Goal: Transaction & Acquisition: Purchase product/service

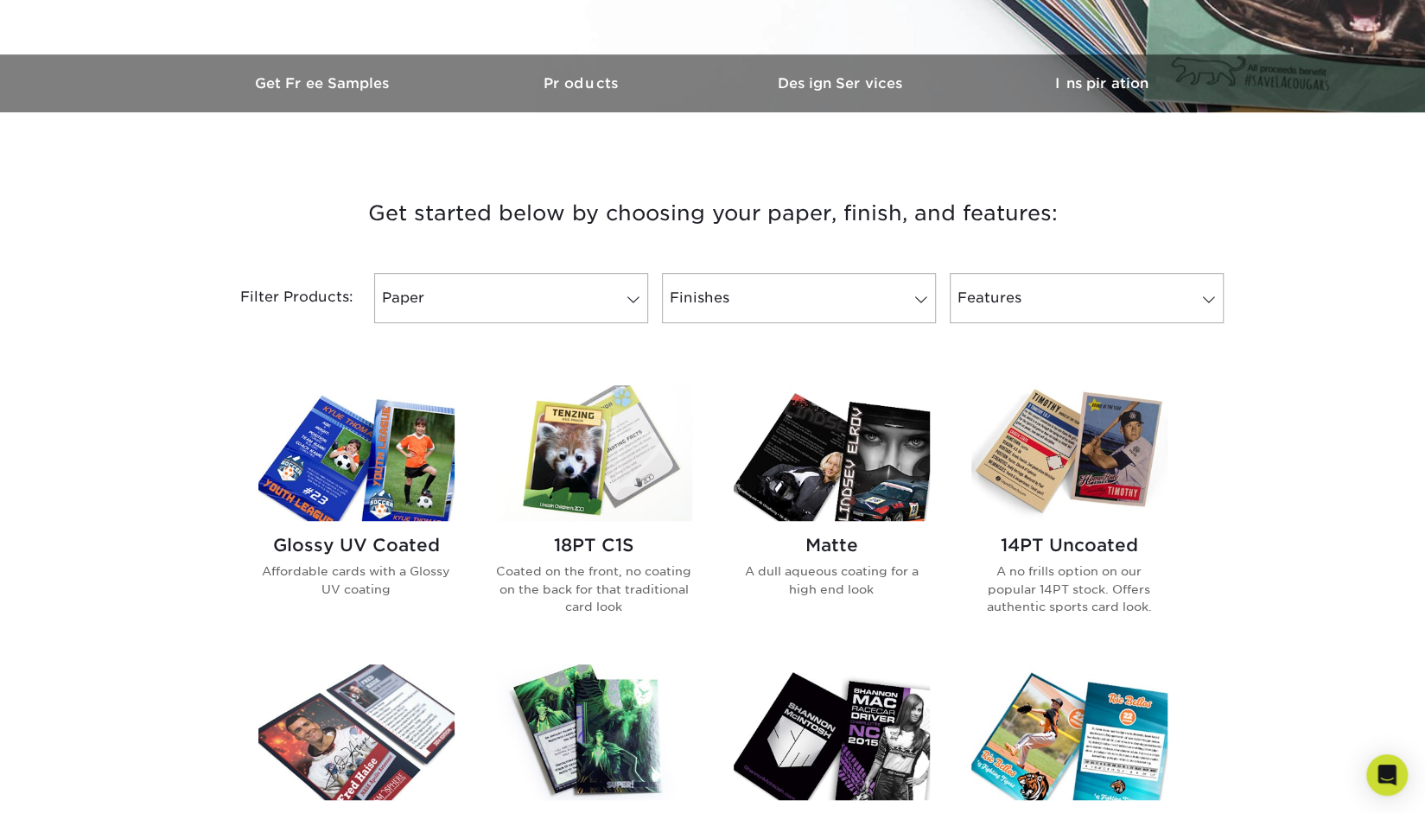
scroll to position [489, 0]
click at [619, 308] on link "Paper" at bounding box center [511, 297] width 274 height 50
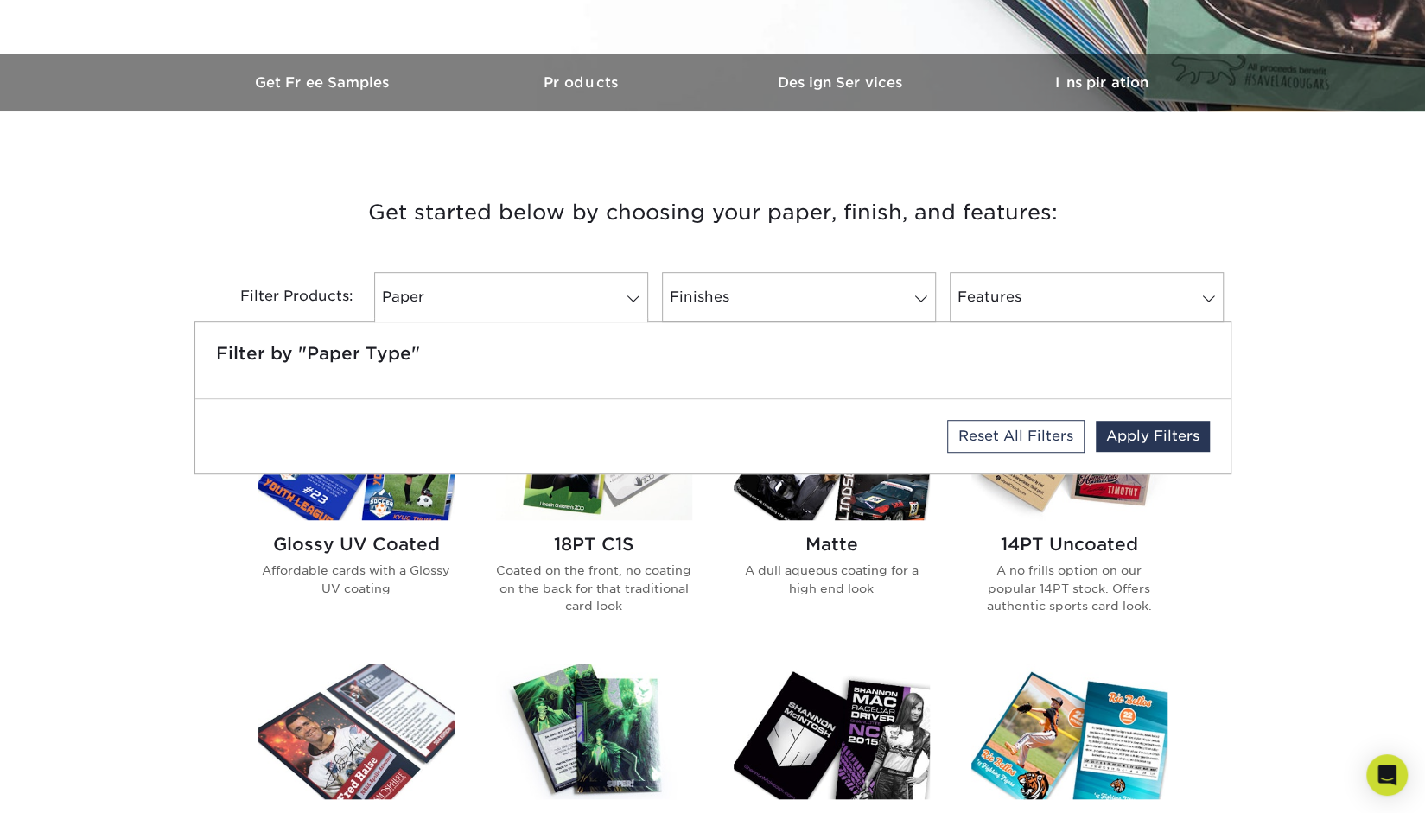
click at [40, 492] on div "Get started below by choosing your paper, finish, and features: Filtered Matche…" at bounding box center [712, 828] width 1425 height 1350
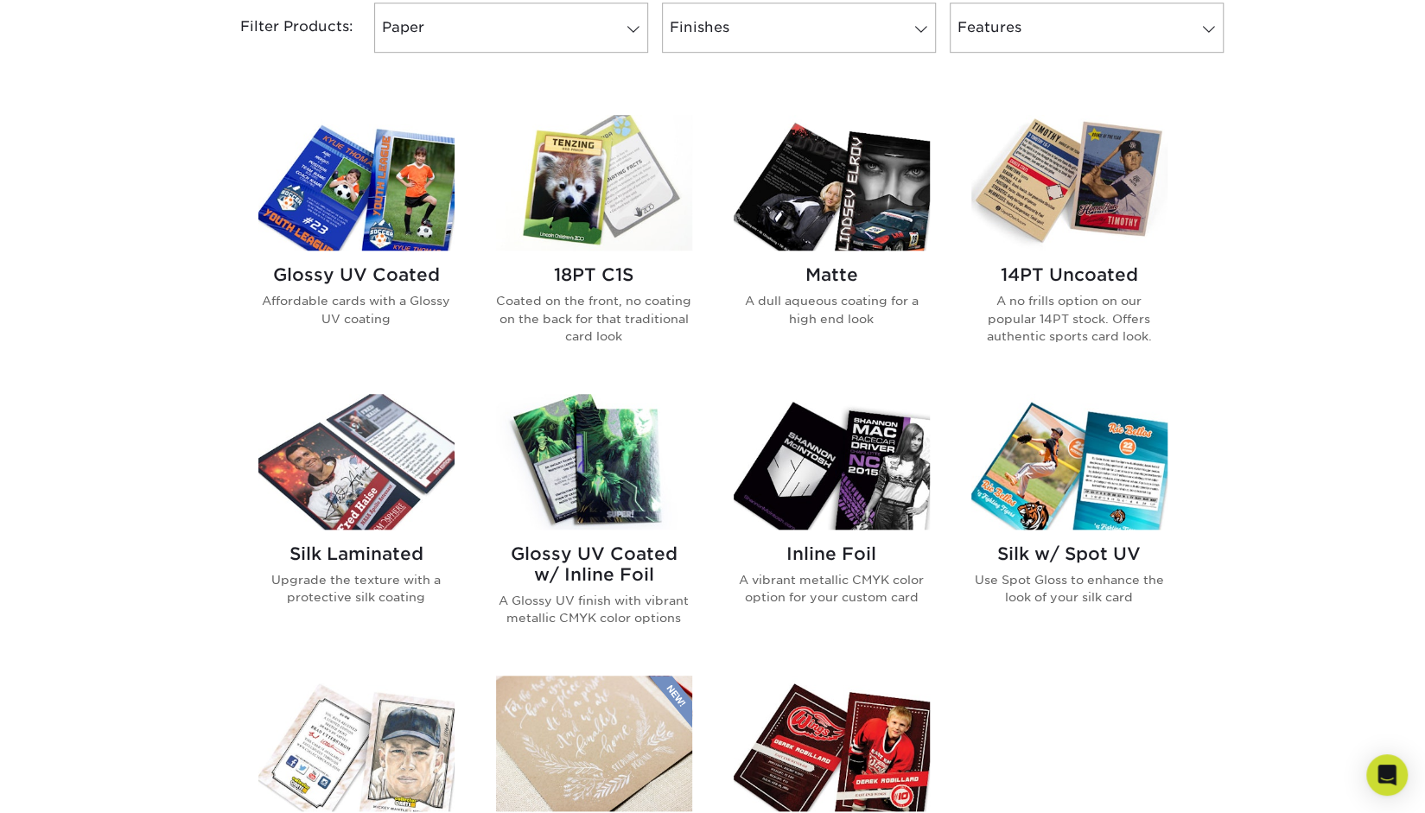
scroll to position [757, 0]
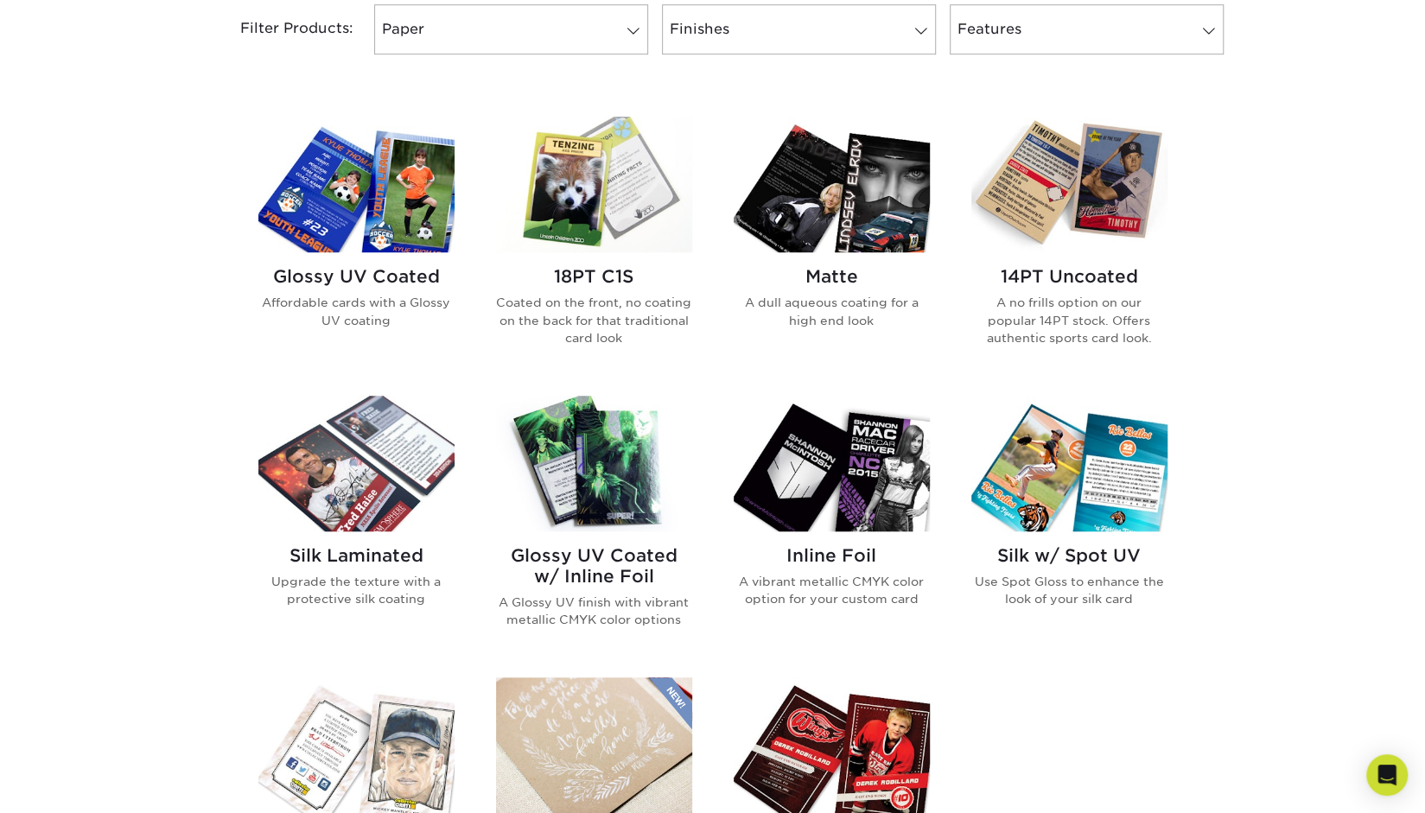
click at [380, 215] on img at bounding box center [356, 185] width 196 height 136
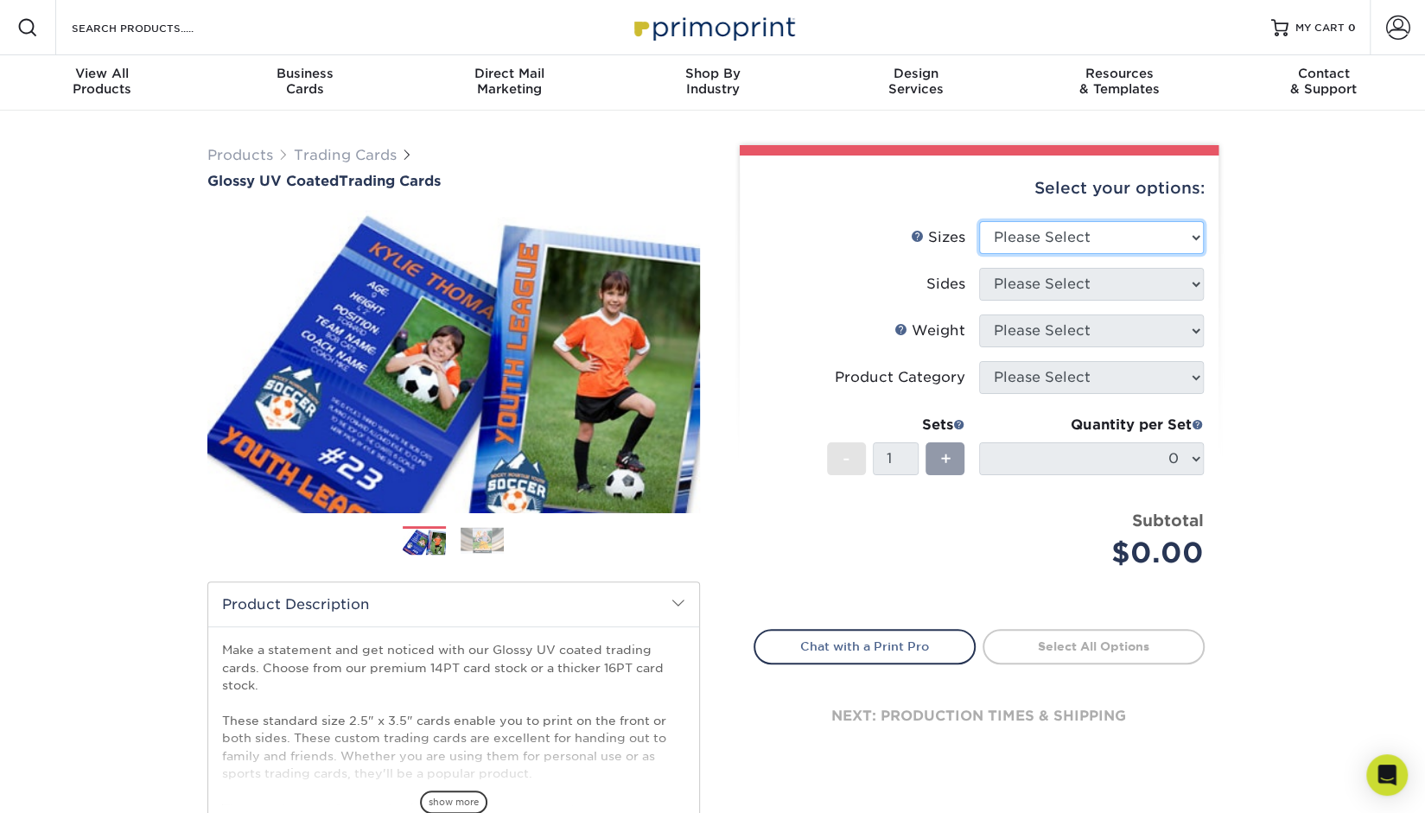
click at [1016, 245] on select "Please Select 2.5" x 3.5"" at bounding box center [1091, 237] width 225 height 33
select select "2.50x3.50"
click at [979, 221] on select "Please Select 2.5" x 3.5"" at bounding box center [1091, 237] width 225 height 33
click at [1039, 285] on select "Please Select Print Both Sides Print Front Only" at bounding box center [1091, 284] width 225 height 33
select select "32d3c223-f82c-492b-b915-ba065a00862f"
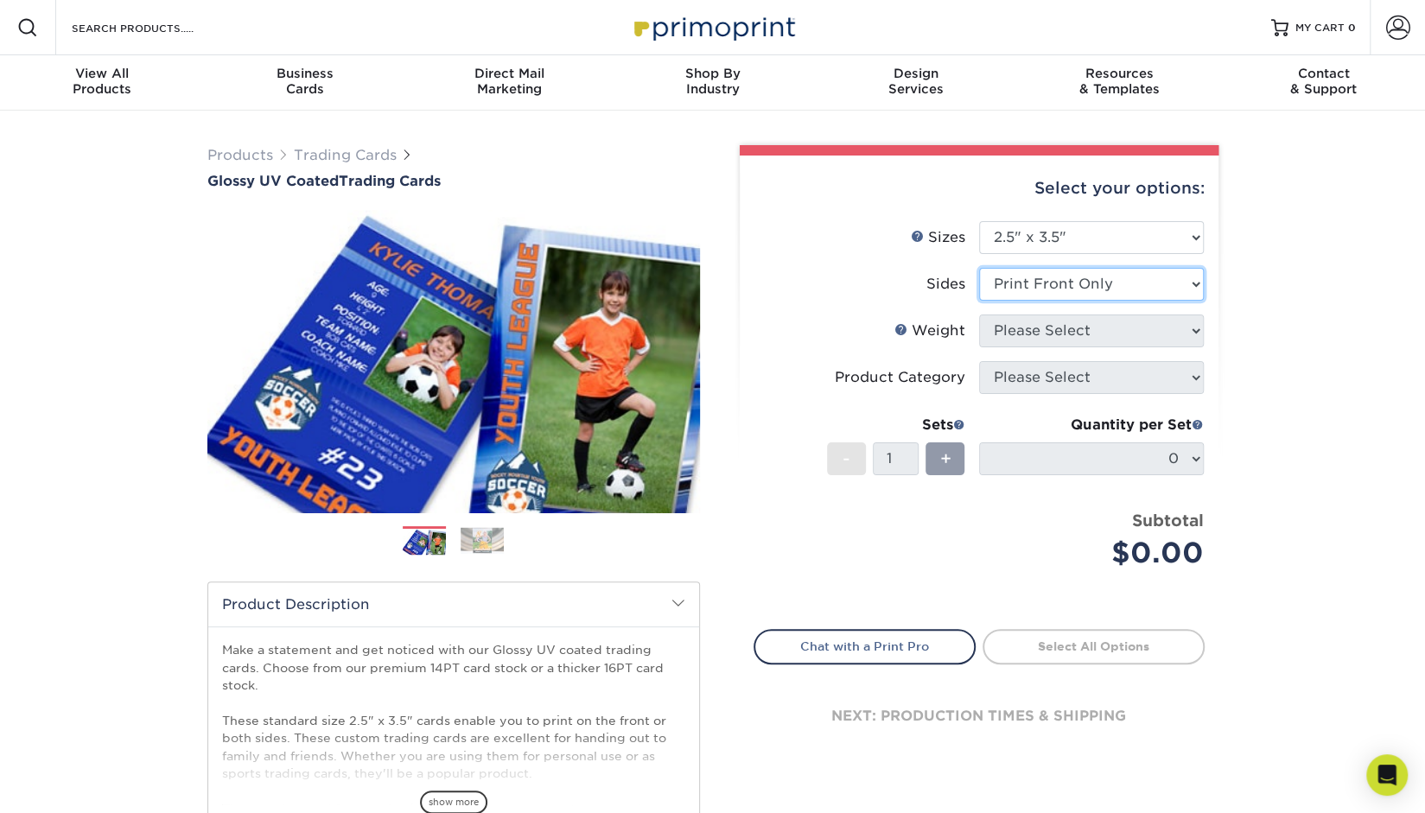
click at [979, 268] on select "Please Select Print Both Sides Print Front Only" at bounding box center [1091, 284] width 225 height 33
click at [1047, 331] on select "Please Select 16PT 14PT 18PT C1S" at bounding box center [1091, 331] width 225 height 33
select select "16PT"
click at [979, 315] on select "Please Select 16PT 14PT 18PT C1S" at bounding box center [1091, 331] width 225 height 33
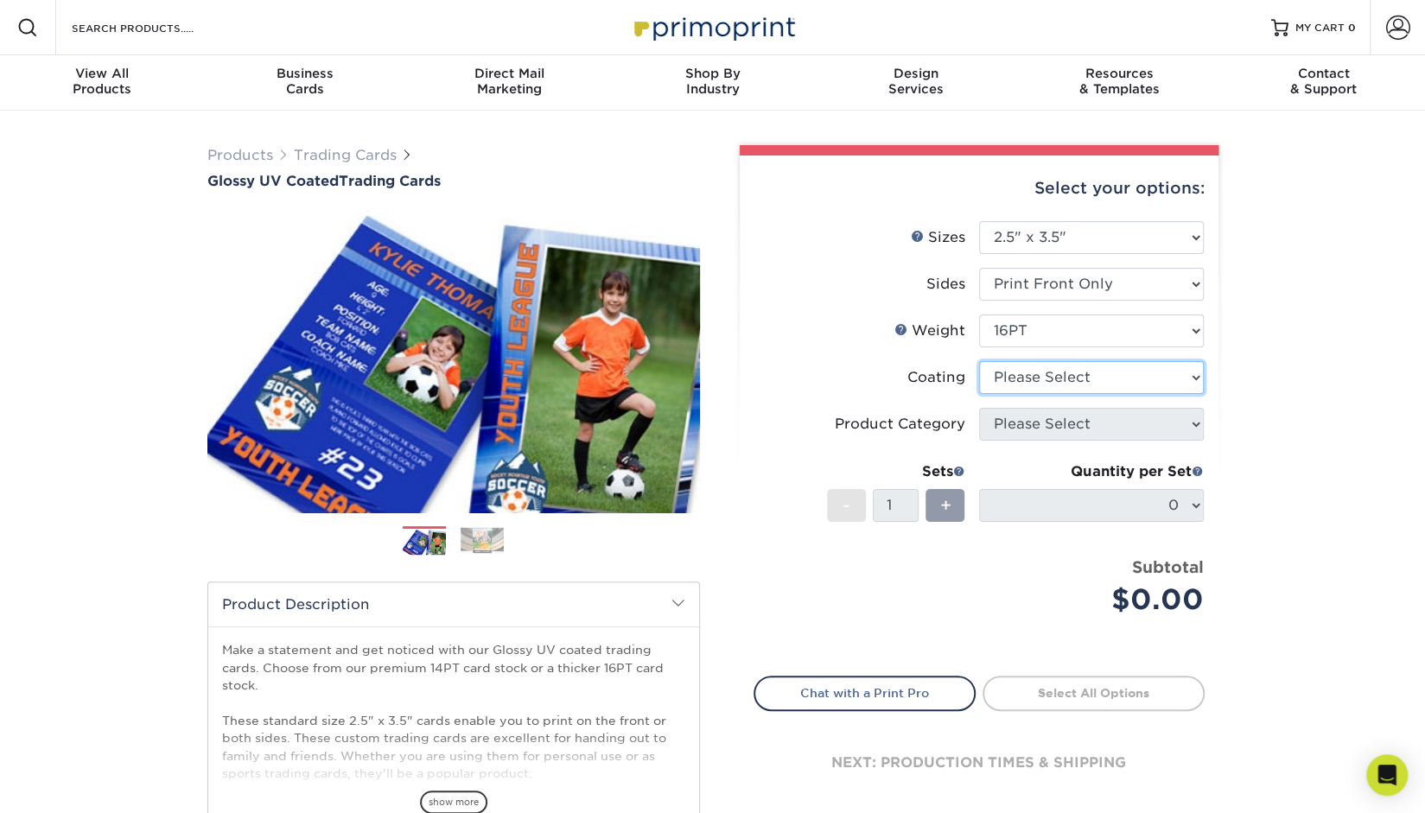
click at [1050, 365] on select at bounding box center [1091, 377] width 225 height 33
select select "1e8116af-acfc-44b1-83dc-8181aa338834"
click at [979, 361] on select at bounding box center [1091, 377] width 225 height 33
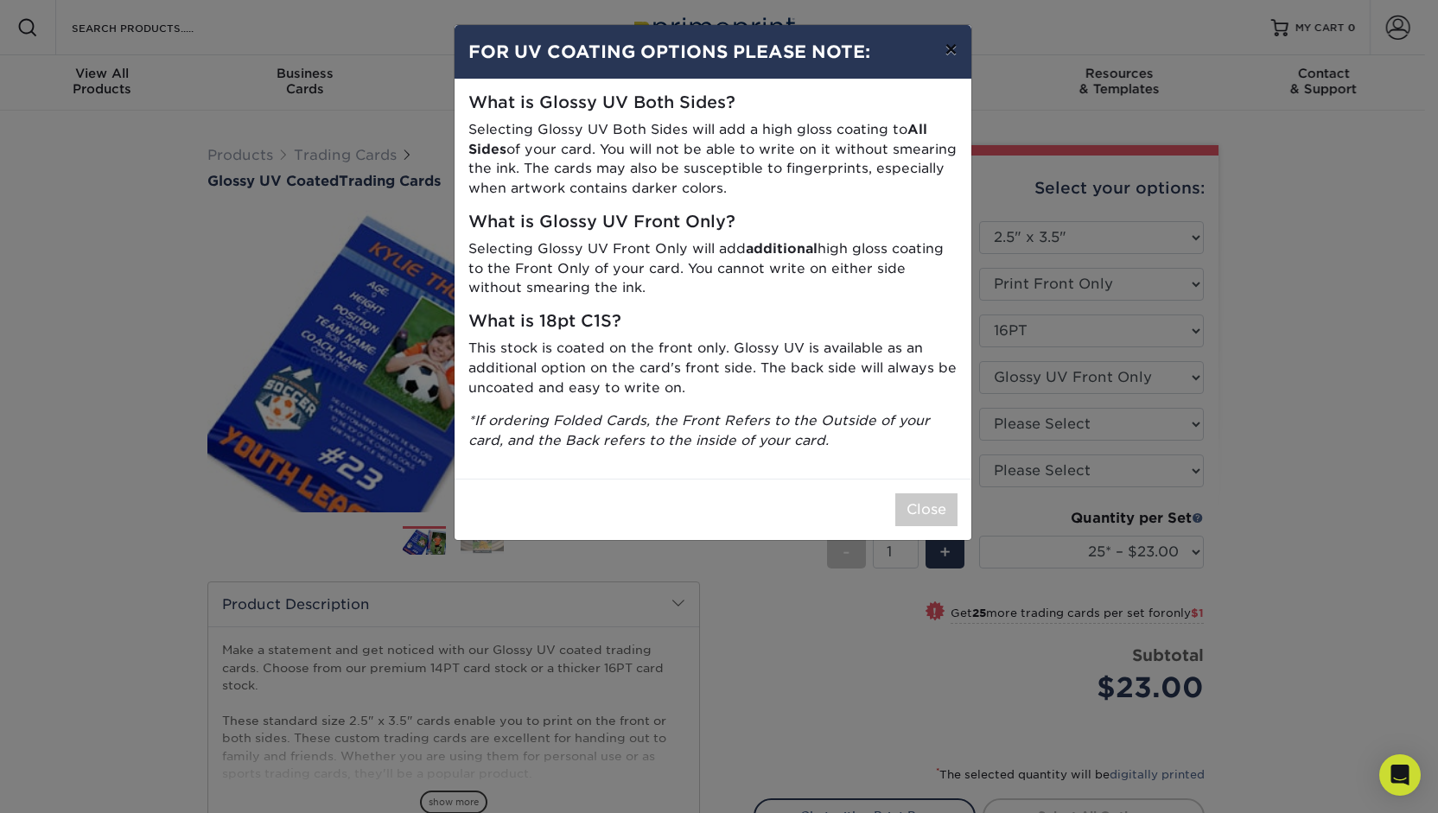
click at [948, 48] on button "×" at bounding box center [951, 49] width 40 height 48
